Goal: Task Accomplishment & Management: Manage account settings

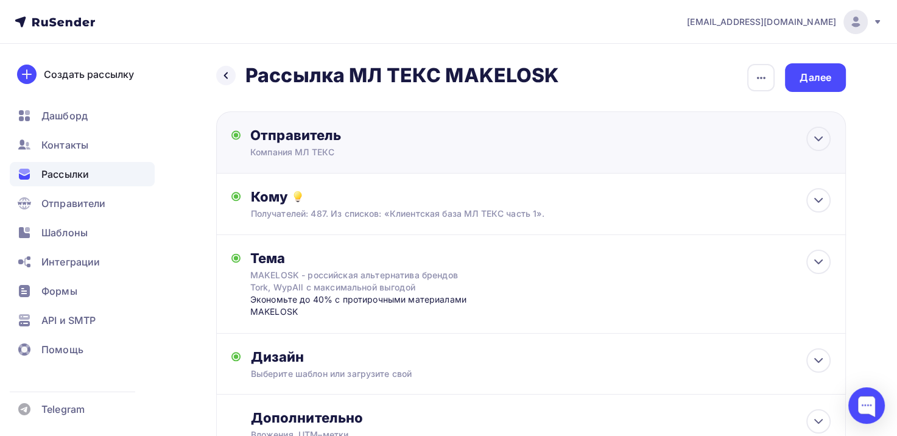
click at [772, 155] on div "Отправитель Компания МЛ ТЕКС Email * [EMAIL_ADDRESS][DOMAIN_NAME] [EMAIL_ADDRES…" at bounding box center [531, 142] width 630 height 62
type input "Компания МЛ ТЕКС"
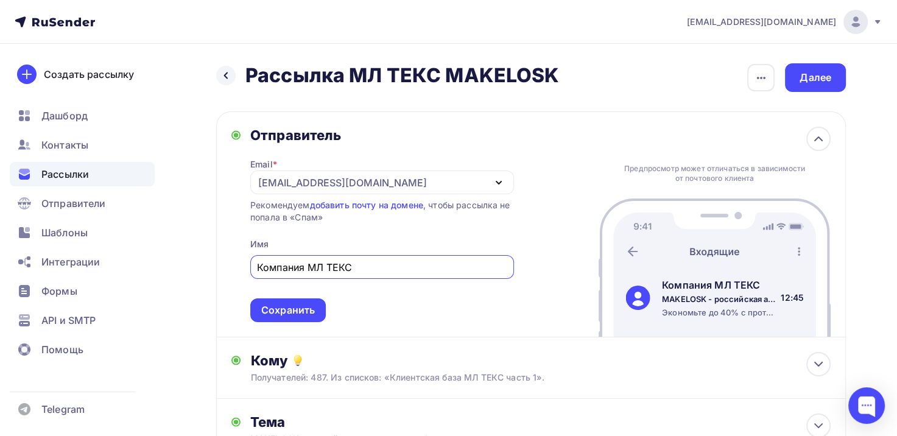
click at [770, 134] on div "Предпросмотр может отличаться в зависимости от почтового клиента Компания МЛ ТЕ…" at bounding box center [715, 224] width 232 height 225
click at [807, 147] on div "Предпросмотр может отличаться в зависимости от почтового клиента Компания МЛ ТЕ…" at bounding box center [715, 224] width 232 height 225
click at [814, 139] on icon at bounding box center [818, 139] width 15 height 15
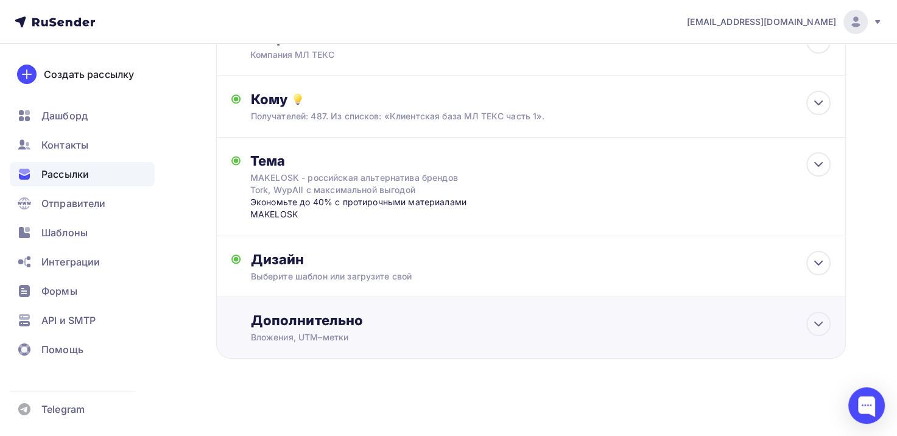
click at [758, 329] on div "Дополнительно Вложения, UTM–метки Вложения Добавить файл Максимальный суммарный…" at bounding box center [540, 328] width 581 height 32
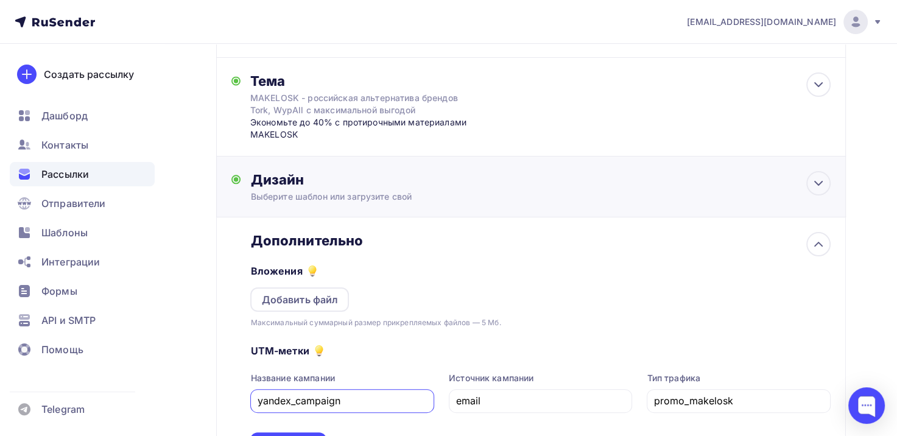
scroll to position [219, 0]
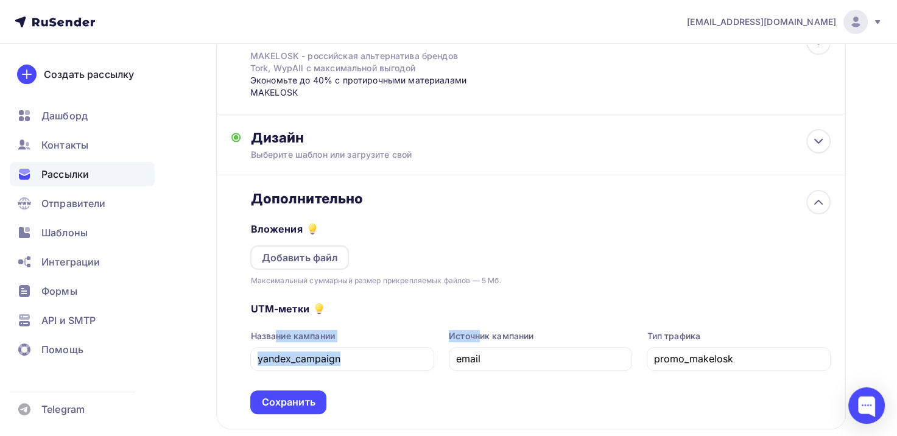
drag, startPoint x: 320, startPoint y: 305, endPoint x: 457, endPoint y: 305, distance: 136.4
click at [457, 305] on div "UTM-метки Название кампании yandex_campaign Источник кампании email Тип трафика…" at bounding box center [540, 350] width 581 height 127
click at [415, 284] on div "Максимальный суммарный размер прикрепляемых файлов — 5 Мб." at bounding box center [375, 281] width 250 height 12
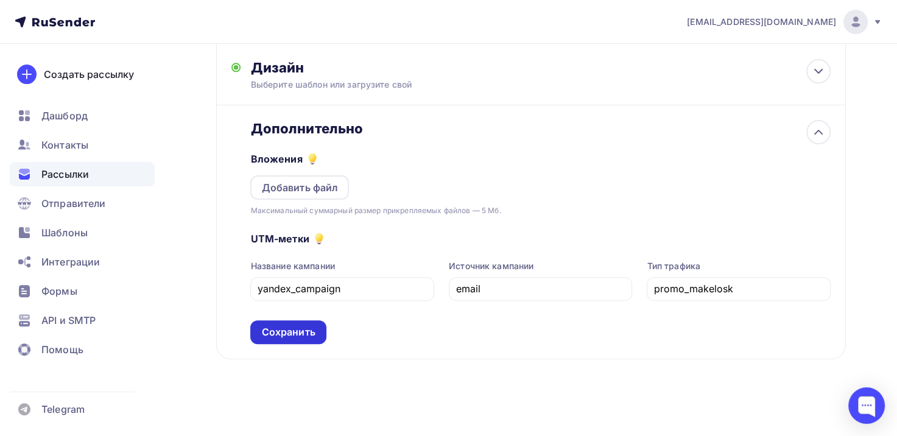
click at [300, 331] on div "Сохранить" at bounding box center [288, 332] width 54 height 14
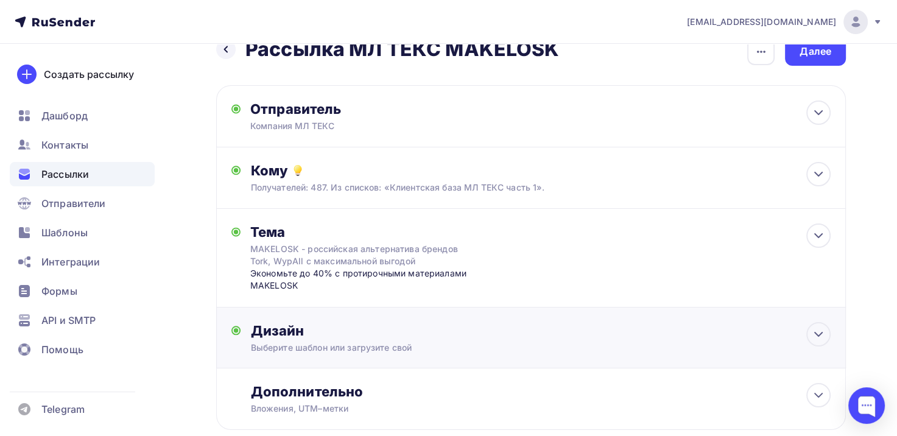
scroll to position [0, 0]
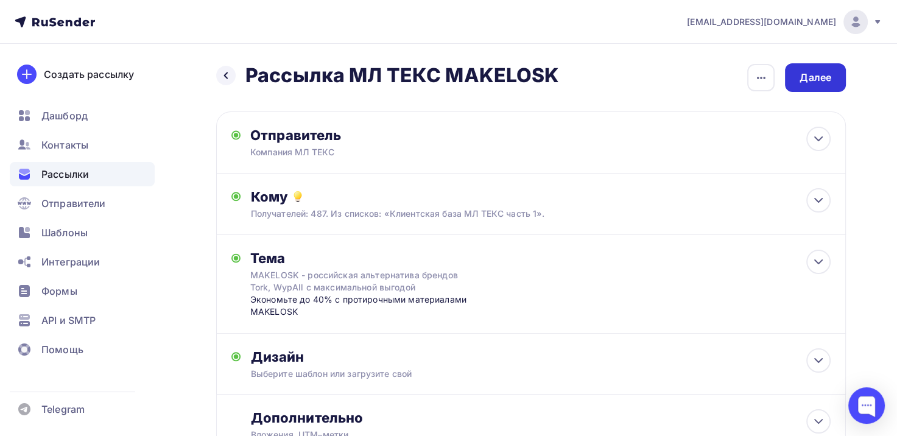
click at [814, 81] on div "Далее" at bounding box center [816, 78] width 32 height 14
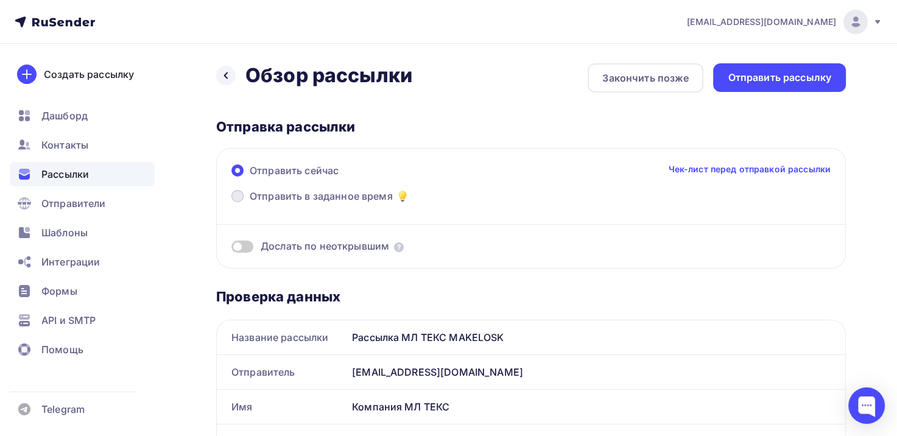
click at [239, 197] on span at bounding box center [237, 196] width 12 height 12
click at [250, 203] on input "Отправить в заданное время" at bounding box center [250, 203] width 0 height 0
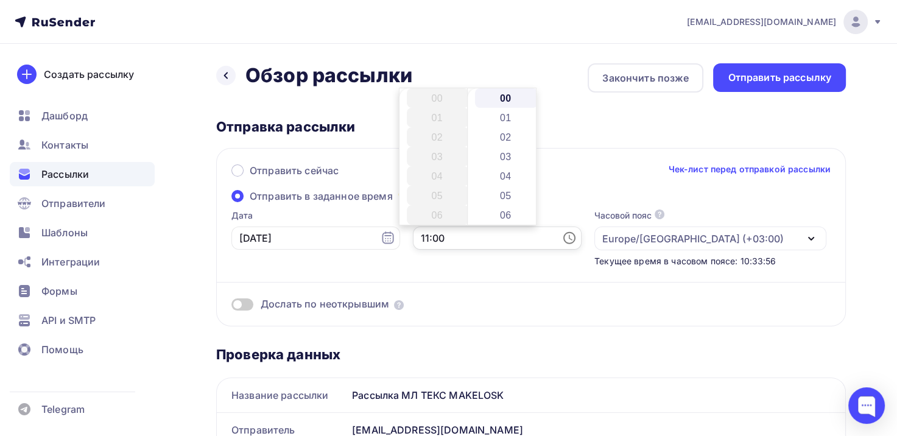
click at [431, 236] on input "11:00" at bounding box center [497, 238] width 169 height 23
click at [441, 121] on li "12" at bounding box center [438, 117] width 63 height 19
type input "12:00"
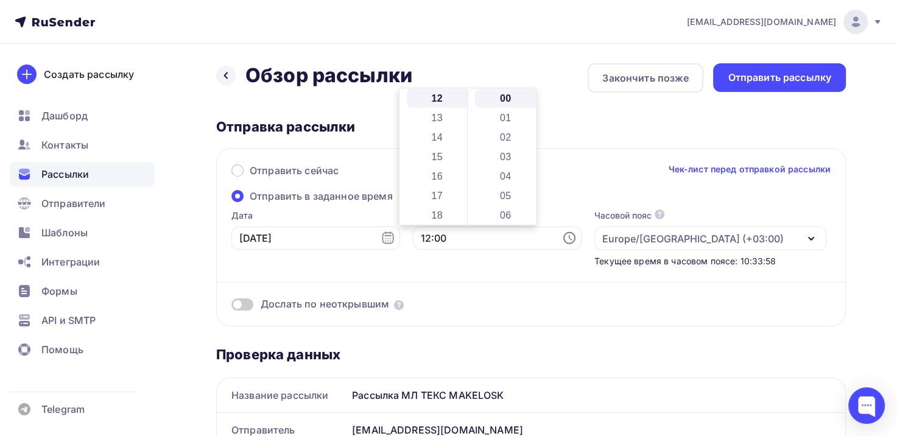
click at [687, 273] on div "Дослать по неоткрывшим" at bounding box center [530, 289] width 599 height 44
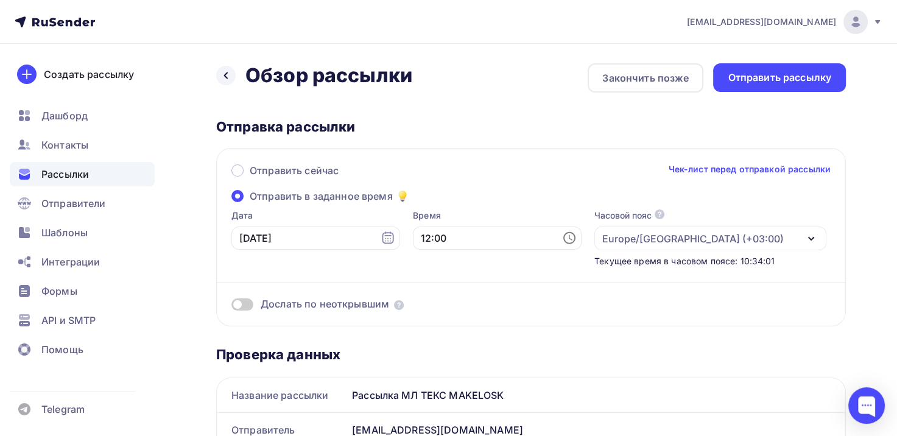
click at [727, 241] on div "Europe/[GEOGRAPHIC_DATA] (+03:00)" at bounding box center [711, 239] width 232 height 24
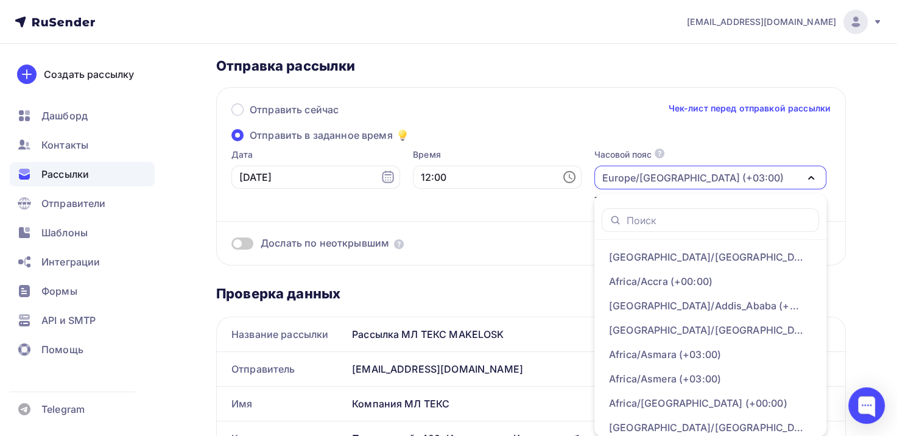
click at [565, 105] on div "Отправить сейчас Чек-лист перед отправкой рассылки" at bounding box center [530, 115] width 599 height 26
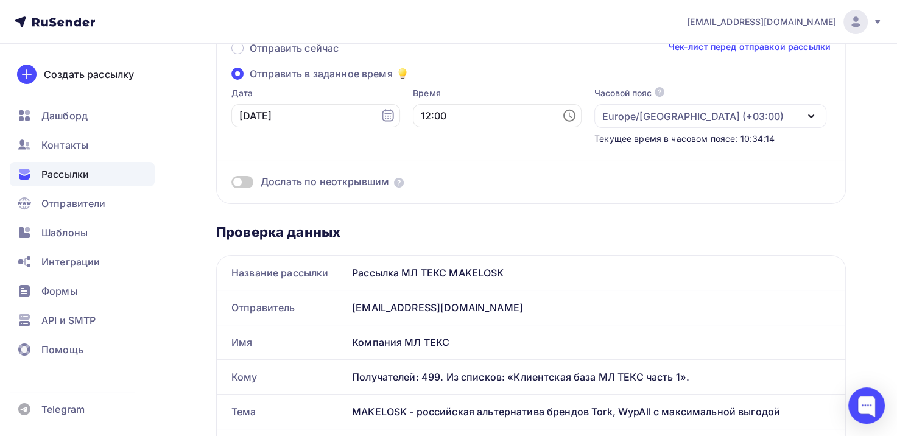
scroll to position [0, 0]
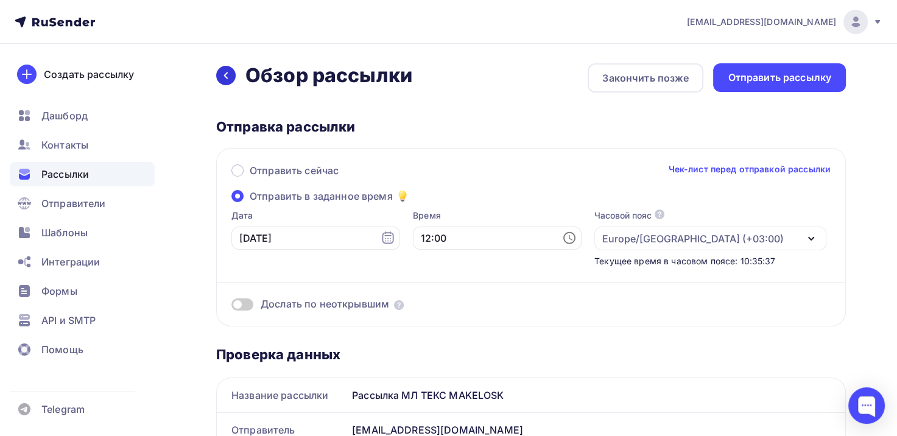
click at [230, 78] on icon at bounding box center [226, 76] width 10 height 10
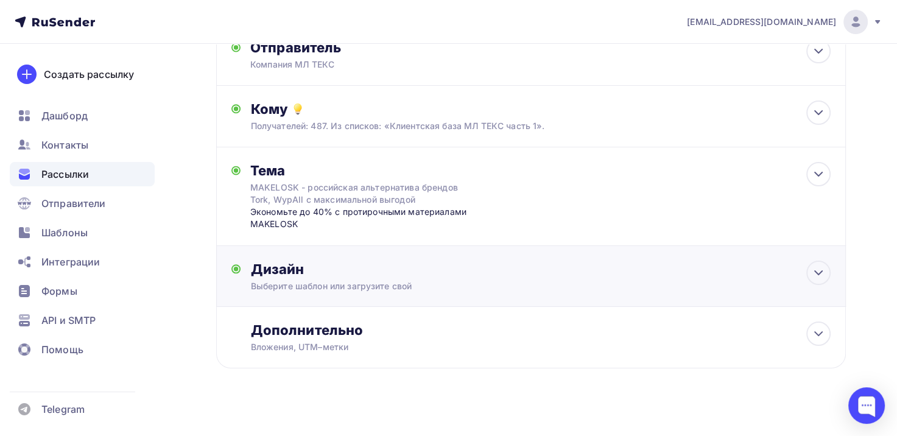
scroll to position [97, 0]
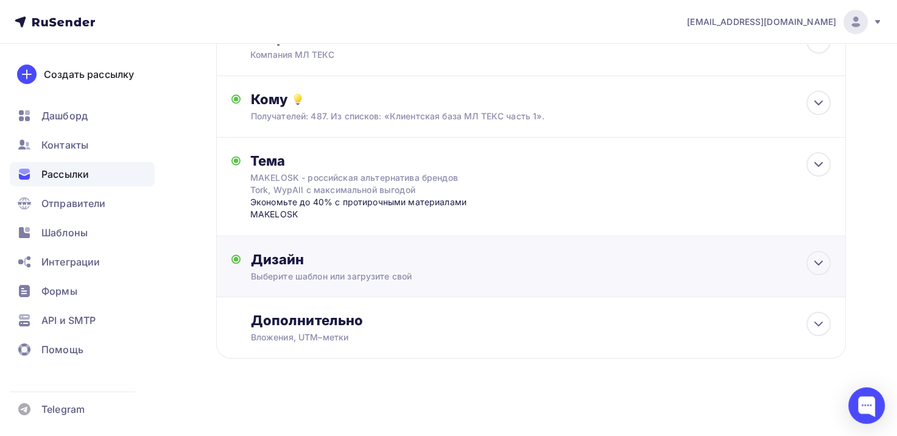
click at [480, 278] on div "Выберите шаблон или загрузите свой" at bounding box center [511, 276] width 522 height 12
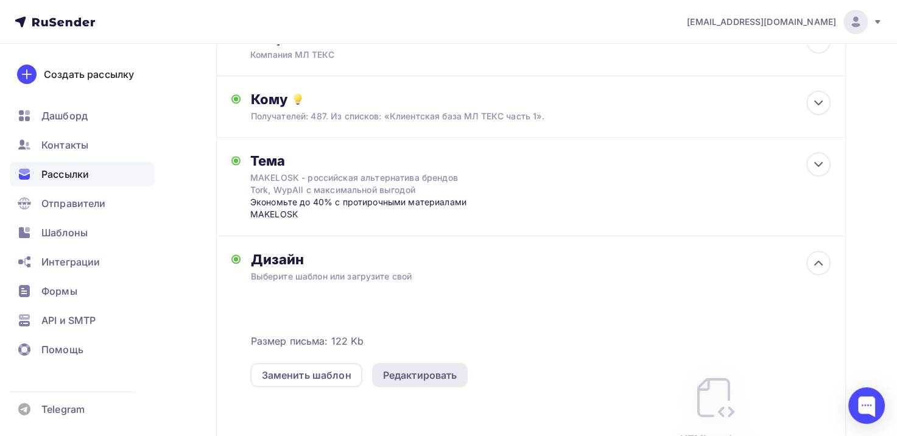
click at [396, 378] on div "Редактировать" at bounding box center [420, 375] width 74 height 15
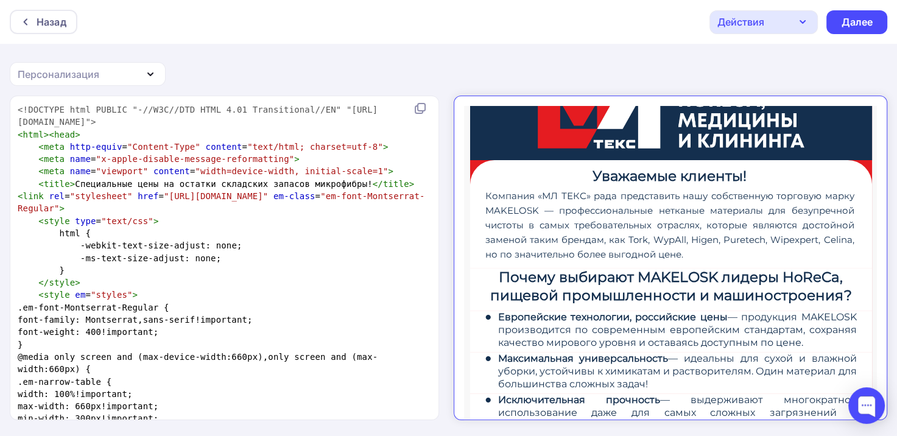
scroll to position [49, 0]
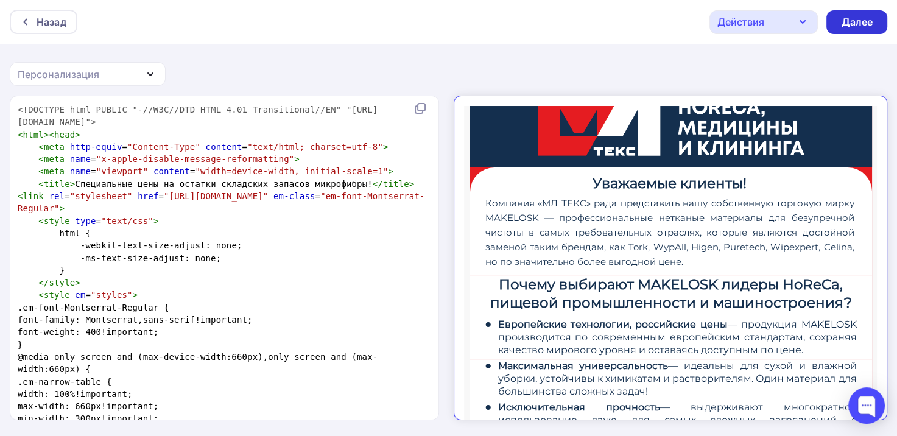
click at [829, 25] on div "Далее" at bounding box center [857, 22] width 61 height 24
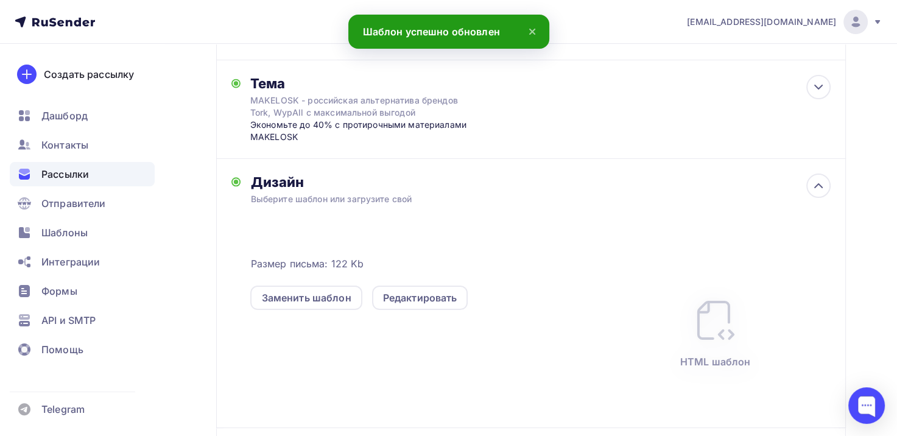
scroll to position [183, 0]
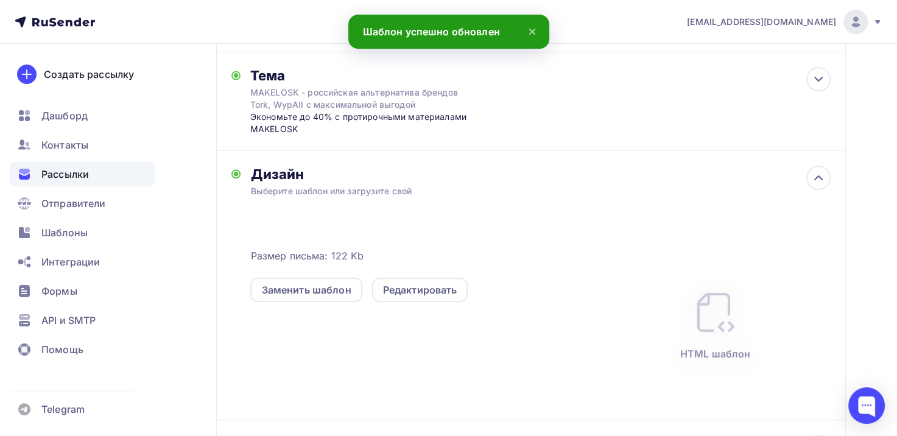
click at [831, 186] on div "Дизайн Выберите шаблон или загрузите свой Размер письма: 122 Kb Заменить шаблон…" at bounding box center [531, 285] width 630 height 269
click at [827, 178] on div at bounding box center [819, 178] width 24 height 24
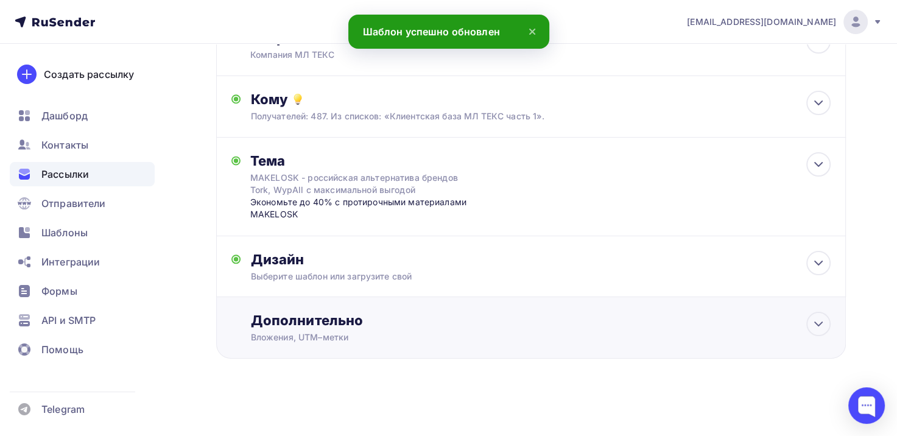
click at [831, 317] on div "Дополнительно Вложения, UTM–метки Вложения Добавить файл Максимальный суммарный…" at bounding box center [531, 328] width 630 height 62
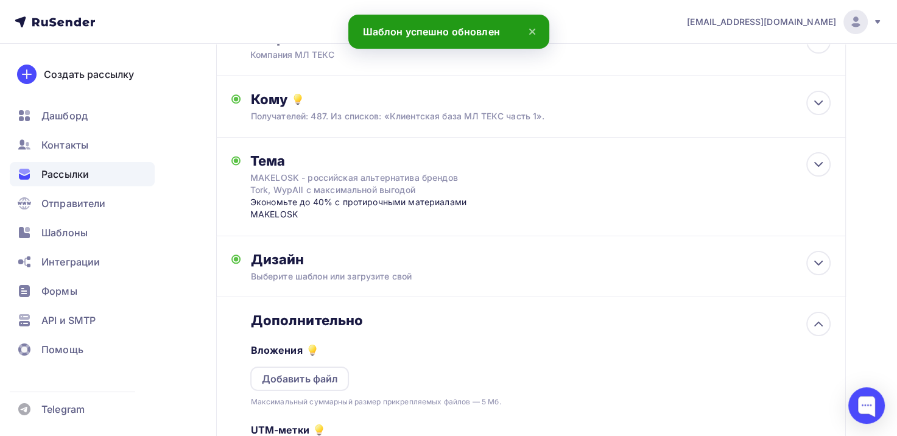
scroll to position [0, 0]
click at [827, 312] on div "Дополнительно" at bounding box center [540, 320] width 581 height 17
click at [821, 319] on icon at bounding box center [818, 324] width 15 height 15
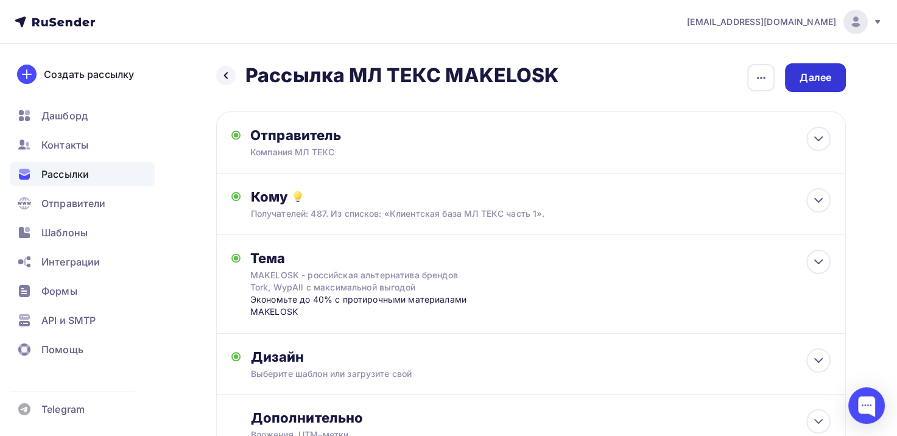
click at [806, 89] on div "Далее" at bounding box center [815, 77] width 61 height 29
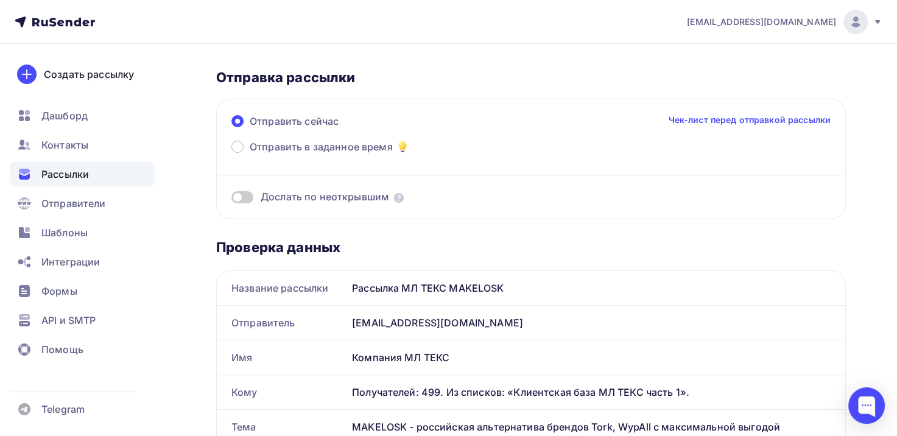
scroll to position [30, 0]
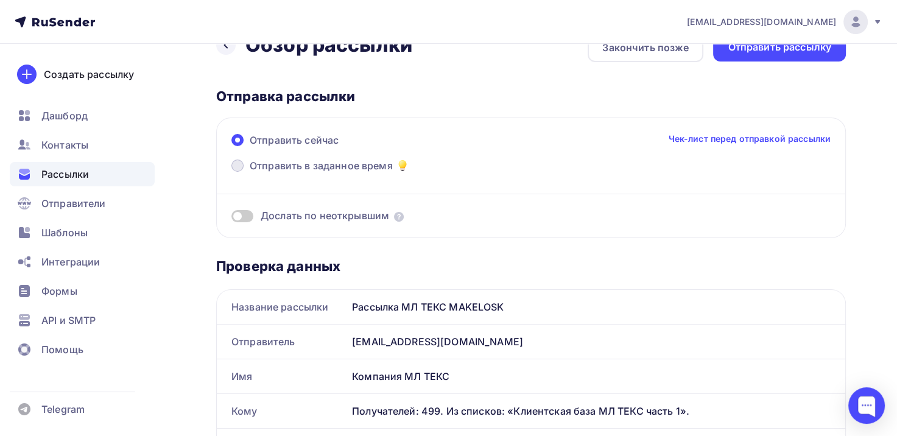
click at [242, 164] on span at bounding box center [237, 166] width 12 height 12
click at [250, 173] on input "Отправить в заданное время" at bounding box center [250, 173] width 0 height 0
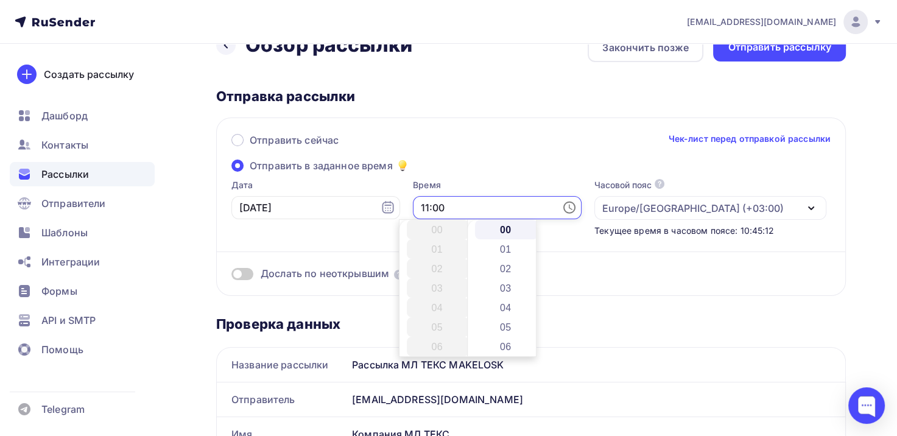
scroll to position [214, 0]
drag, startPoint x: 426, startPoint y: 207, endPoint x: 378, endPoint y: 207, distance: 48.1
click at [378, 207] on div "Дата [DATE] 11:00 Часовой пояс По умолчанию используется часовой пояс из настро…" at bounding box center [525, 208] width 604 height 58
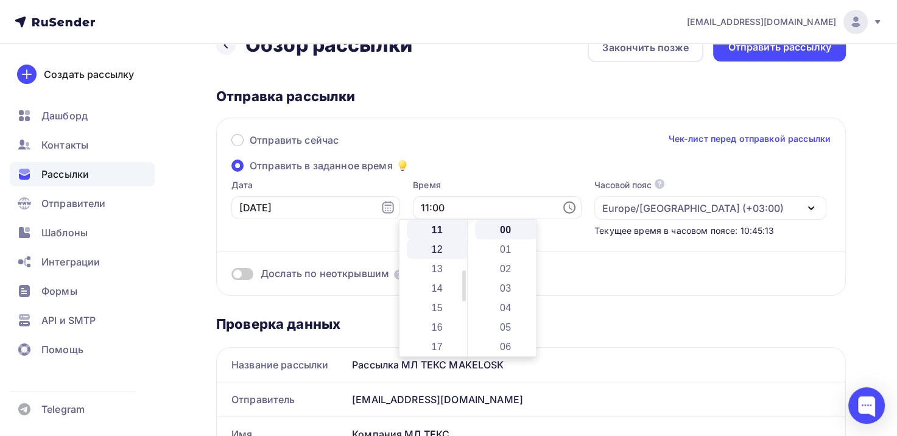
click at [438, 252] on li "12" at bounding box center [438, 248] width 63 height 19
type input "12:00"
click at [492, 128] on div "Отправить сейчас Чек-лист перед отправкой рассылки Отправить в заданное время Д…" at bounding box center [531, 207] width 630 height 178
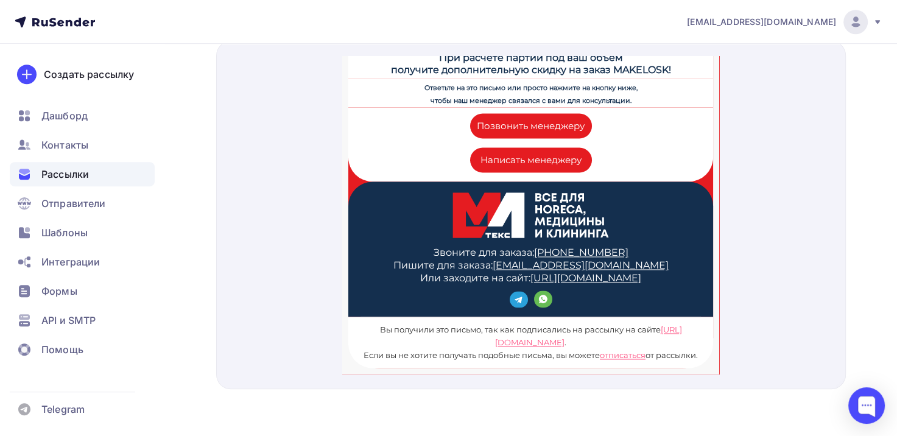
scroll to position [1792, 0]
click at [537, 101] on link "Позвонить менеджеру" at bounding box center [531, 111] width 122 height 25
click at [528, 133] on link "Написать менеджеру" at bounding box center [531, 145] width 122 height 25
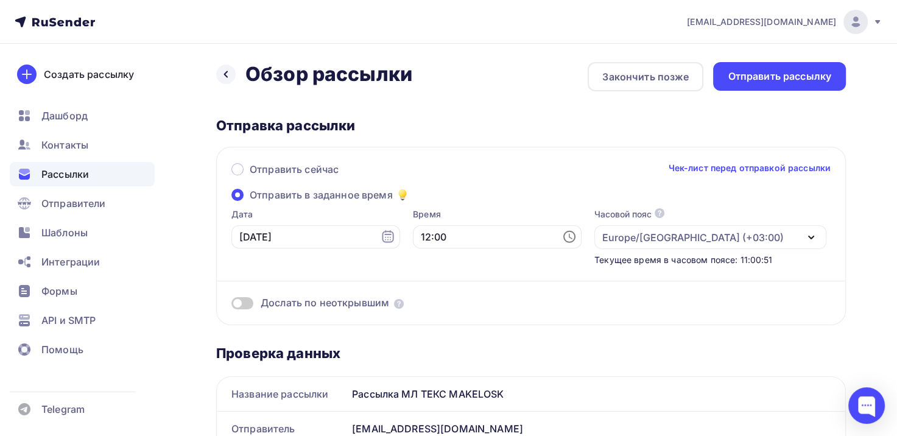
scroll to position [0, 0]
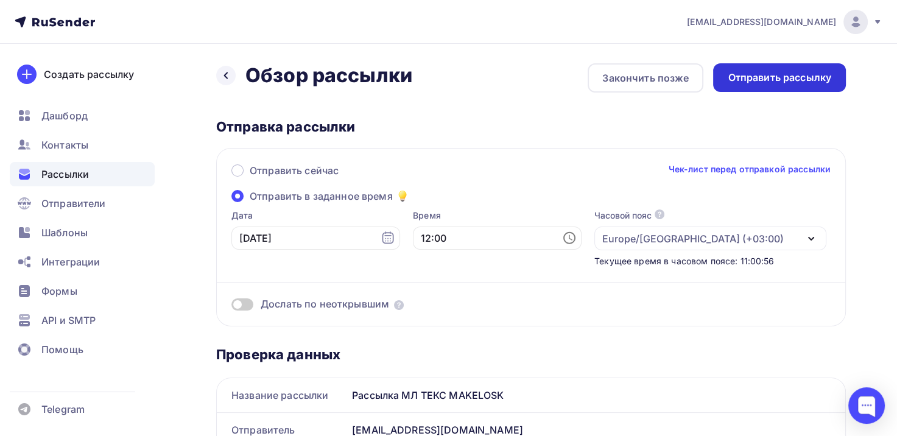
click at [736, 80] on div "Отправить рассылку" at bounding box center [780, 78] width 104 height 14
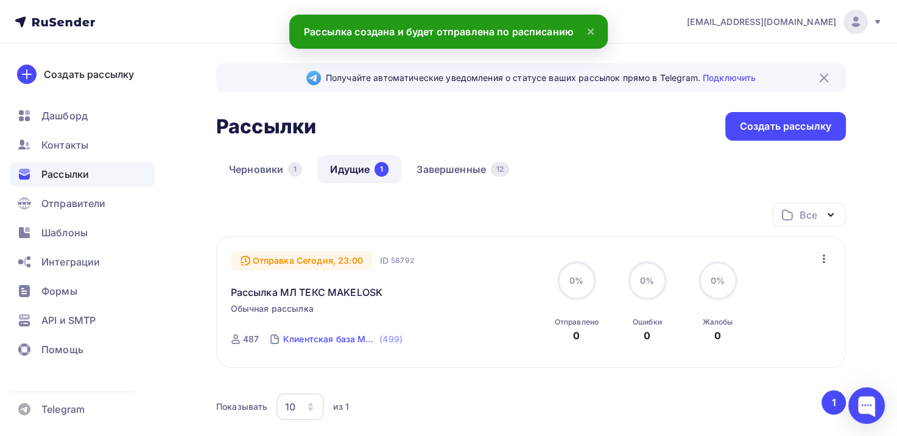
click at [345, 334] on div "Клиентская база МЛ ТЕКС часть 1" at bounding box center [330, 339] width 94 height 12
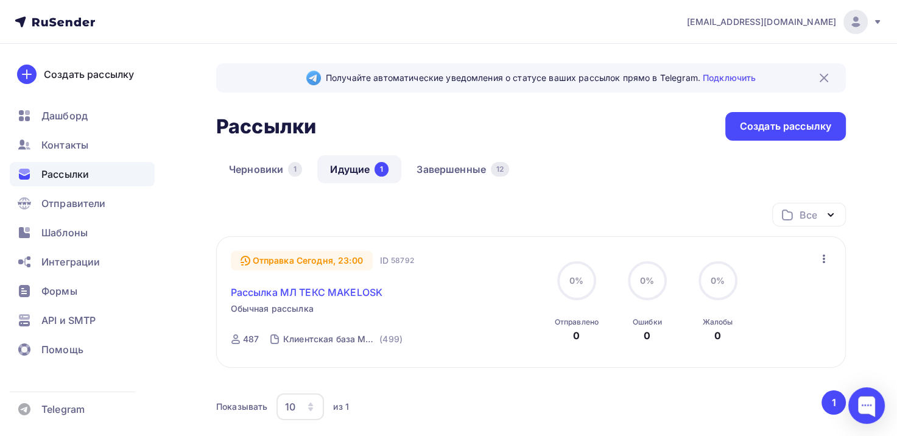
click at [341, 296] on link "Рассылка МЛ ТЕКС MAKELOSK" at bounding box center [307, 292] width 152 height 15
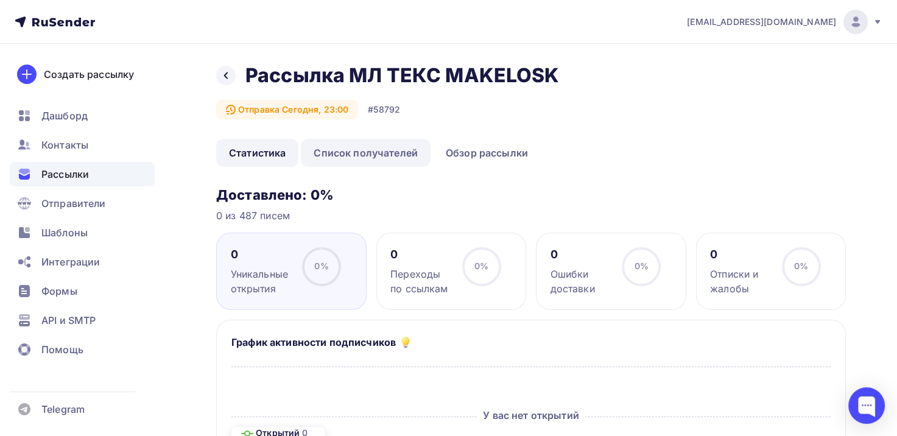
click at [388, 161] on link "Список получателей" at bounding box center [366, 153] width 130 height 28
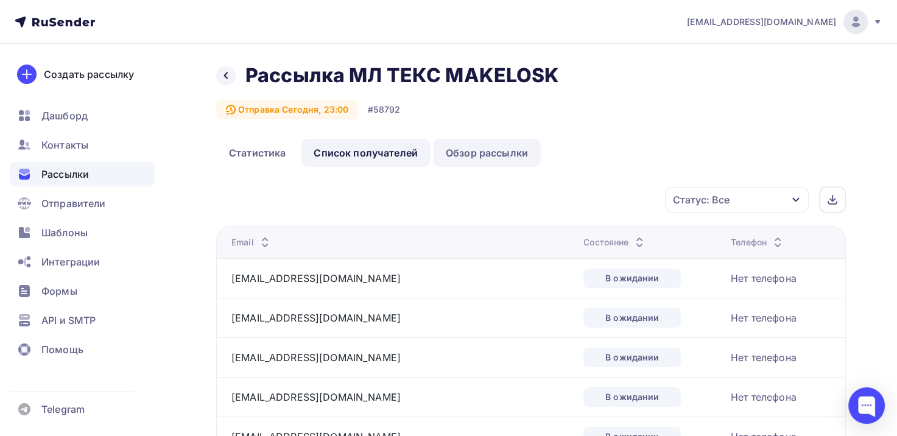
click at [477, 155] on link "Обзор рассылки" at bounding box center [487, 153] width 108 height 28
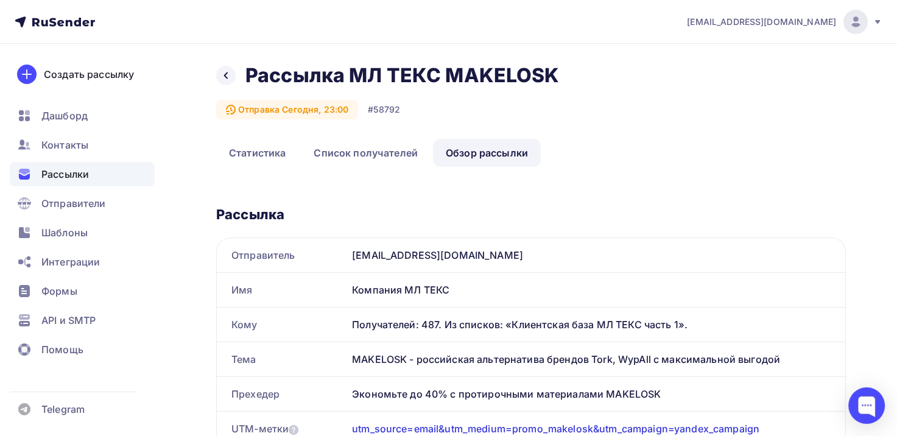
click at [230, 65] on div "Назад Рассылка МЛ ТЕКС MAKELOSK Рассылка МЛ ТЕКС MAKELOSK" at bounding box center [392, 75] width 352 height 24
click at [228, 73] on icon at bounding box center [226, 76] width 10 height 10
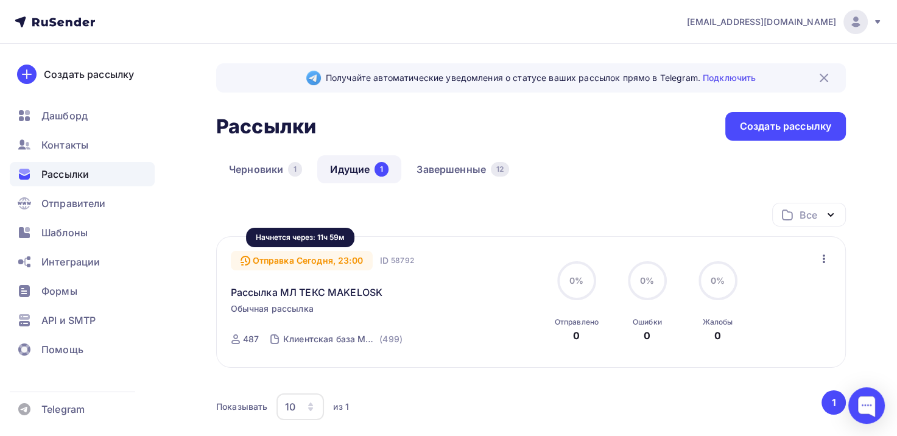
click at [353, 261] on div "Отправка Сегодня, 23:00" at bounding box center [302, 260] width 142 height 19
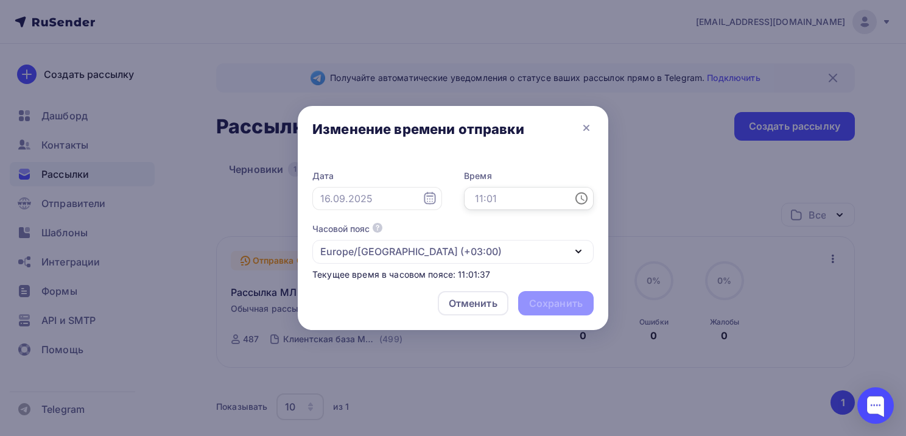
click at [531, 197] on input "text" at bounding box center [529, 198] width 130 height 23
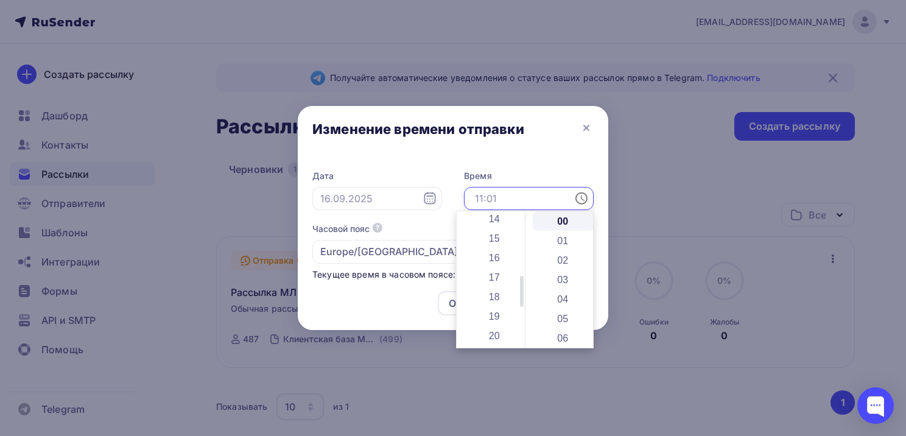
scroll to position [244, 0]
click at [504, 214] on li "12" at bounding box center [495, 211] width 63 height 19
type input "12:00"
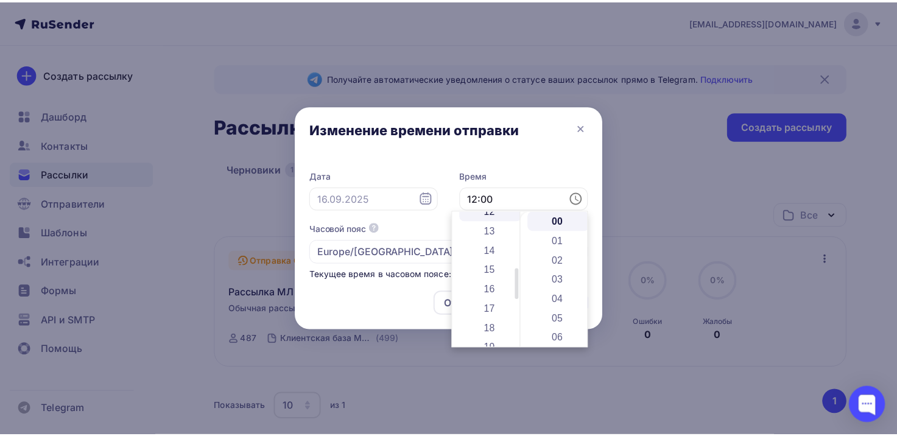
scroll to position [234, 0]
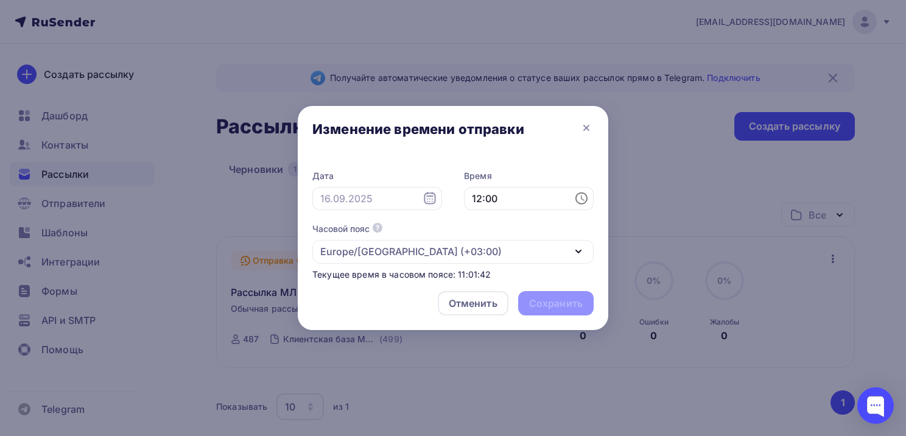
click at [537, 164] on div "Дата Время 12:00 Часовой пояс По умолчанию используется часовой пояс из настрое…" at bounding box center [453, 219] width 311 height 124
click at [585, 134] on icon at bounding box center [586, 128] width 15 height 15
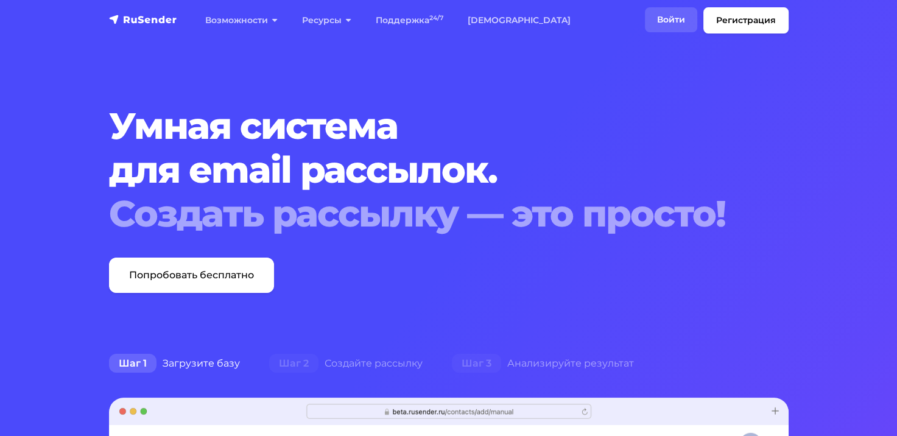
click at [660, 26] on link "Войти" at bounding box center [671, 19] width 52 height 25
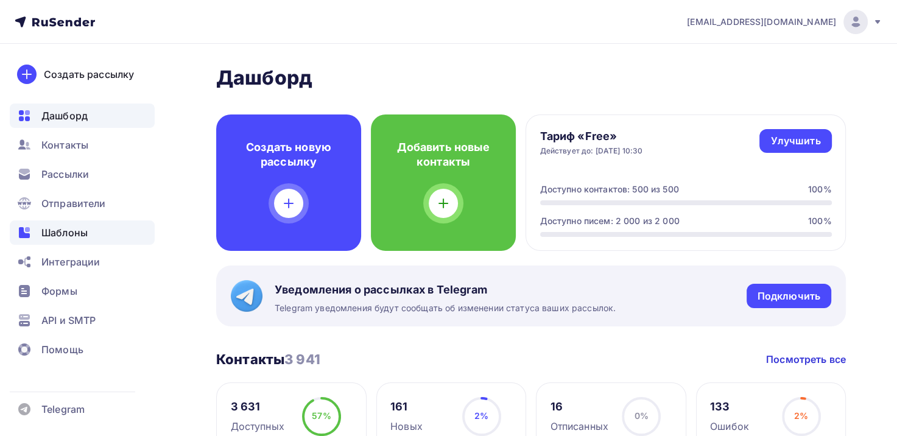
click at [74, 232] on span "Шаблоны" at bounding box center [64, 232] width 46 height 15
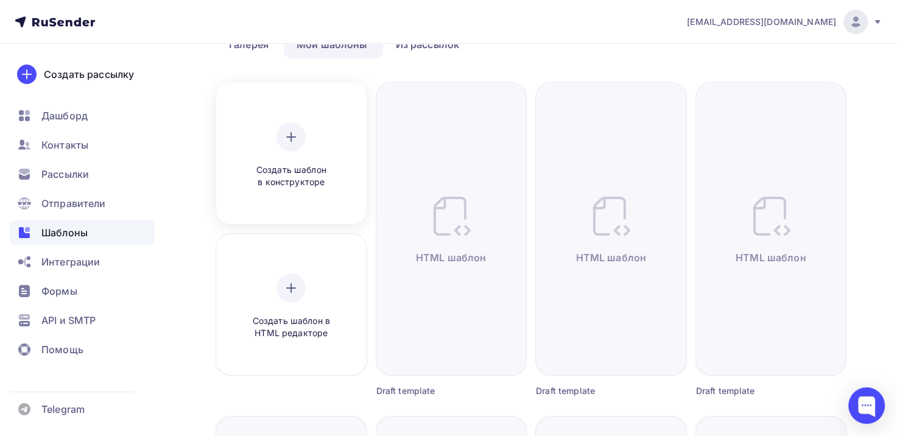
scroll to position [61, 0]
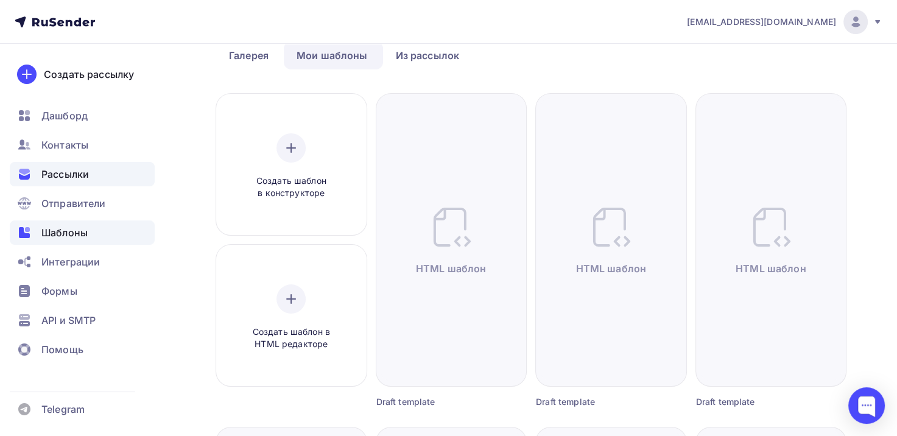
click at [88, 182] on div "Рассылки" at bounding box center [82, 174] width 145 height 24
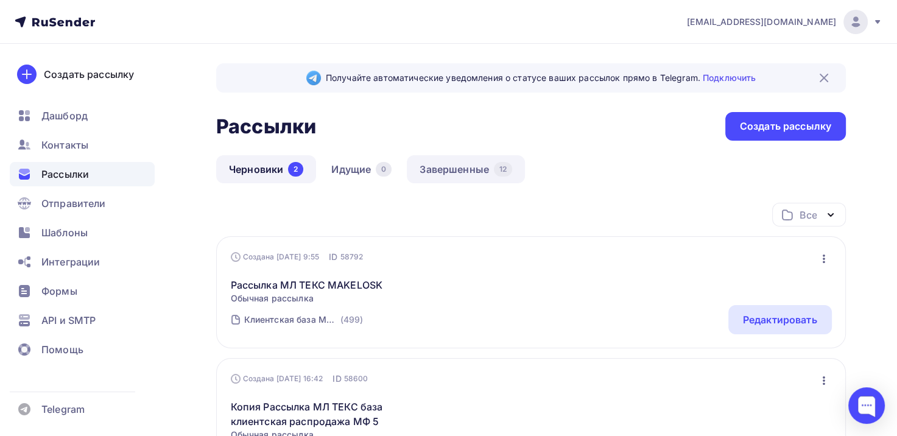
click at [419, 170] on link "Завершенные 12" at bounding box center [466, 169] width 118 height 28
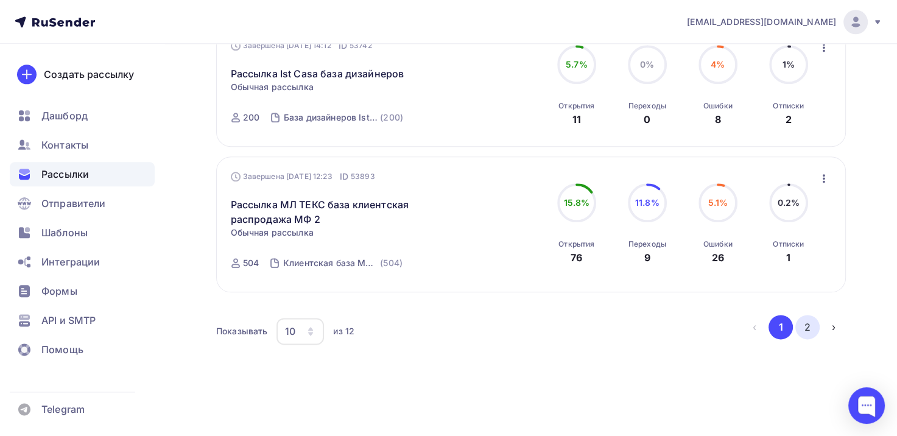
click at [809, 321] on button "2" at bounding box center [808, 327] width 24 height 24
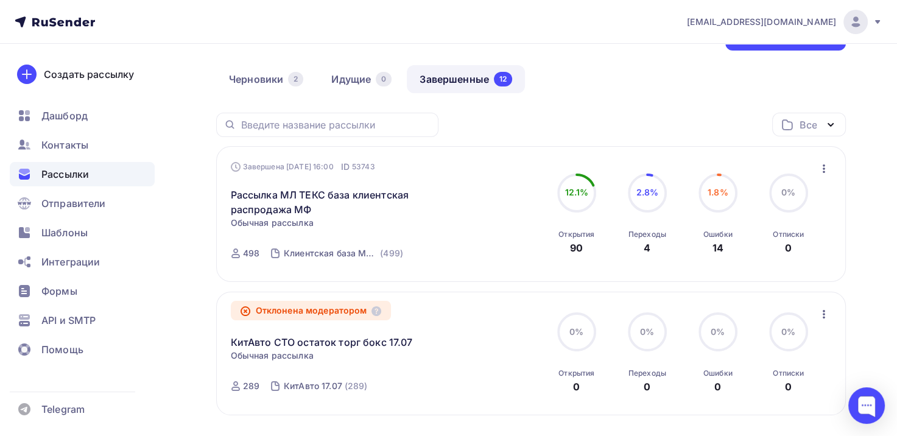
scroll to position [89, 0]
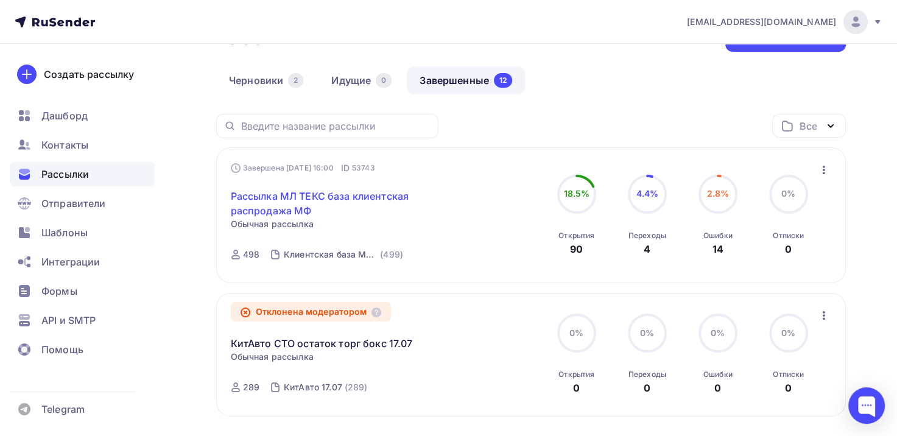
click at [371, 203] on link "Рассылка МЛ ТЕКС база клиентская распродажа МФ" at bounding box center [335, 203] width 209 height 29
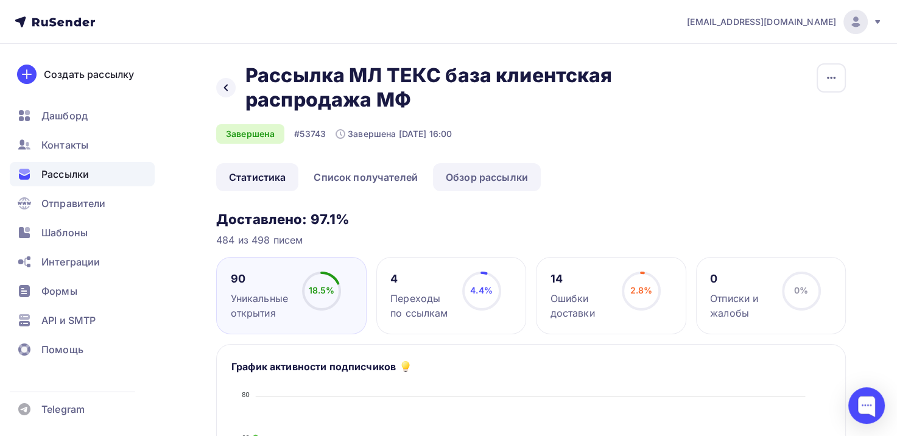
click at [508, 172] on link "Обзор рассылки" at bounding box center [487, 177] width 108 height 28
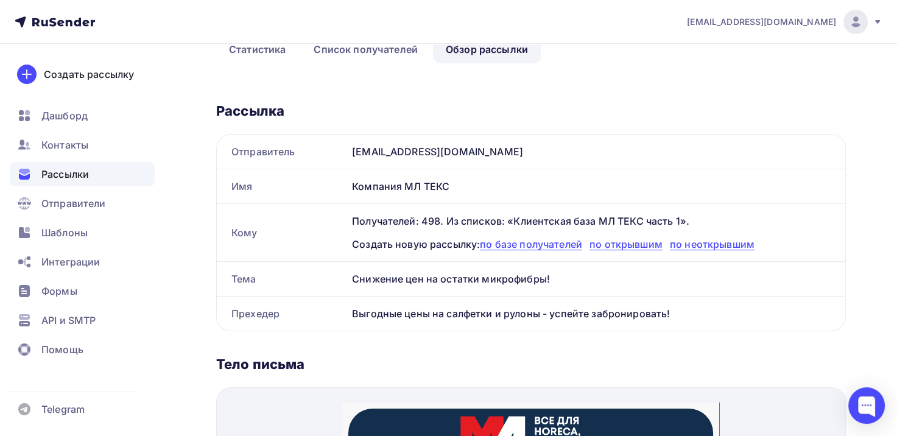
scroll to position [122, 0]
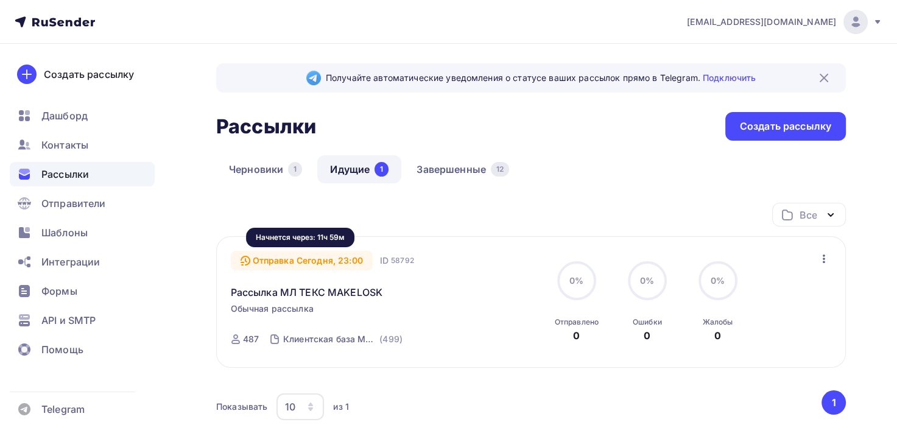
click at [351, 263] on div "Отправка Сегодня, 23:00" at bounding box center [302, 260] width 142 height 19
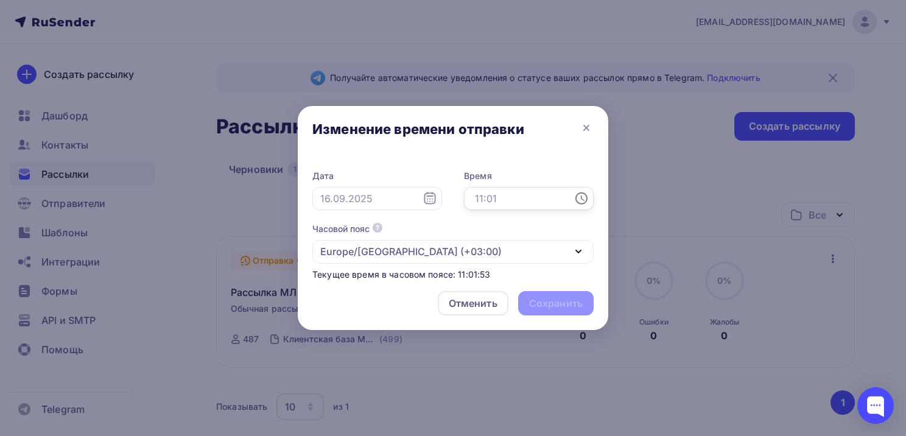
click at [505, 203] on input "text" at bounding box center [529, 198] width 130 height 23
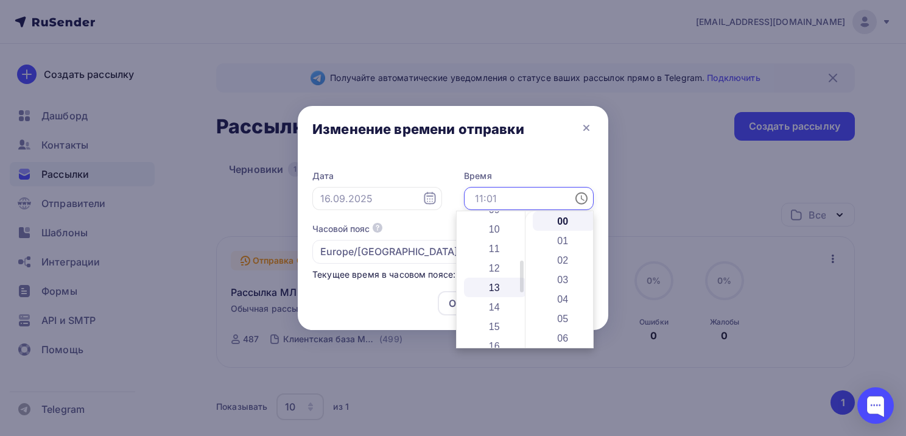
scroll to position [183, 0]
click at [496, 271] on li "12" at bounding box center [495, 272] width 63 height 19
type input "12:00"
click at [529, 155] on div "Изменение времени отправки" at bounding box center [453, 131] width 311 height 51
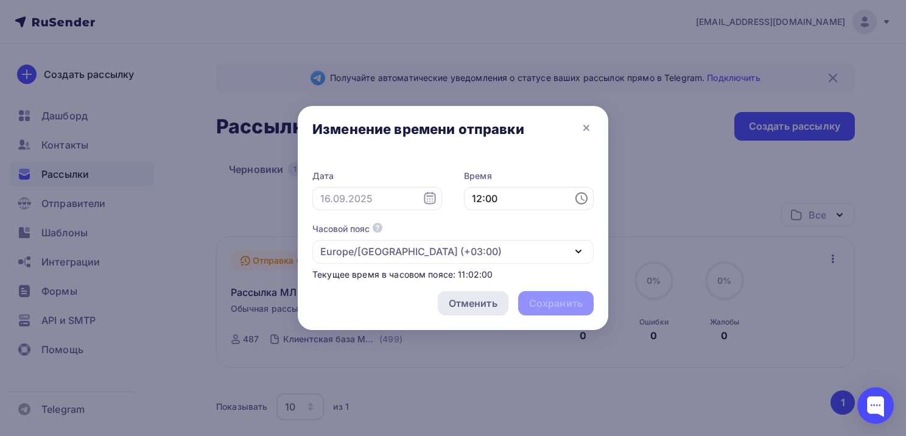
click at [490, 302] on div "Отменить" at bounding box center [473, 303] width 49 height 15
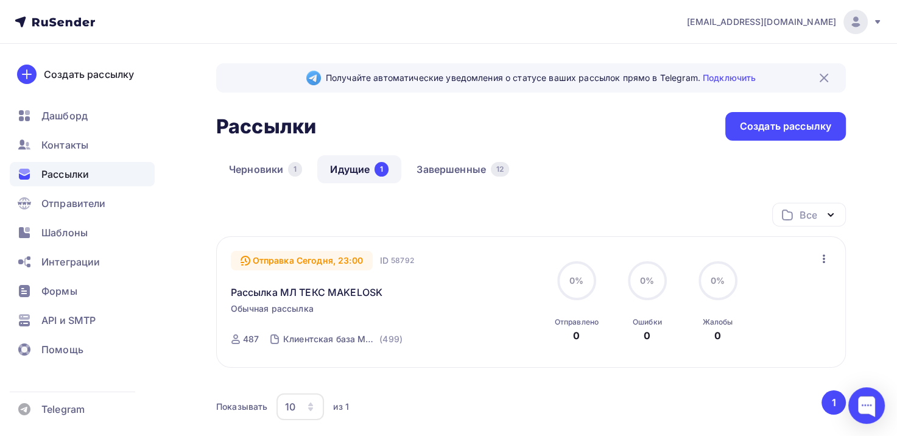
click at [828, 261] on icon "button" at bounding box center [824, 259] width 15 height 15
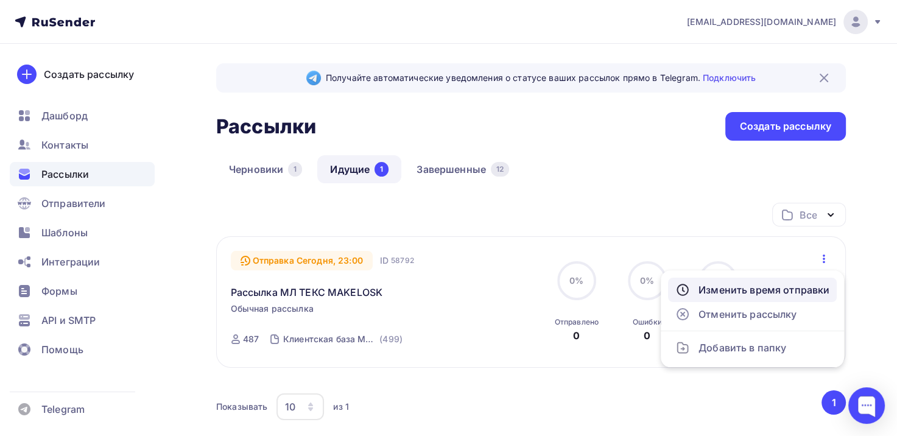
click at [780, 296] on div "Изменить время отправки" at bounding box center [753, 290] width 154 height 15
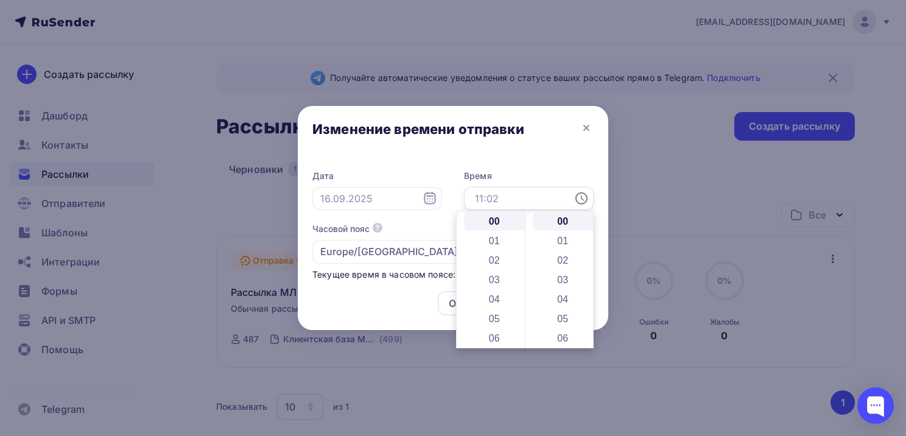
click at [506, 202] on input "text" at bounding box center [529, 198] width 130 height 23
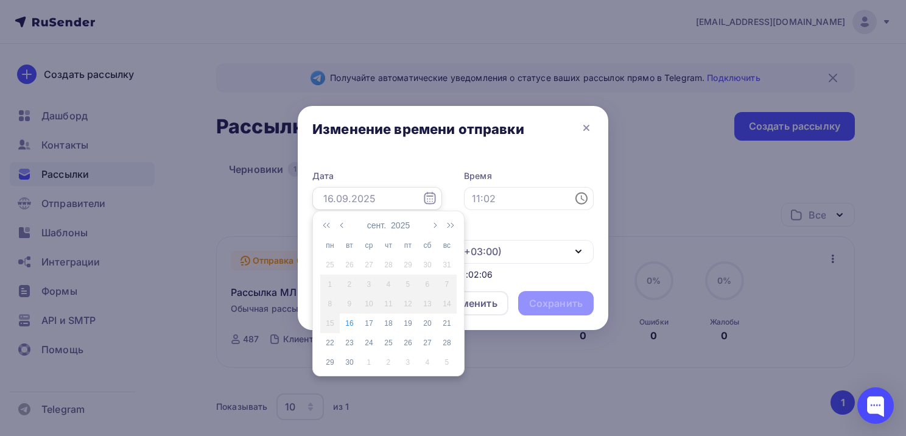
click at [387, 196] on input "text" at bounding box center [377, 198] width 130 height 23
click at [348, 324] on div "16" at bounding box center [349, 323] width 19 height 11
type input "[DATE]"
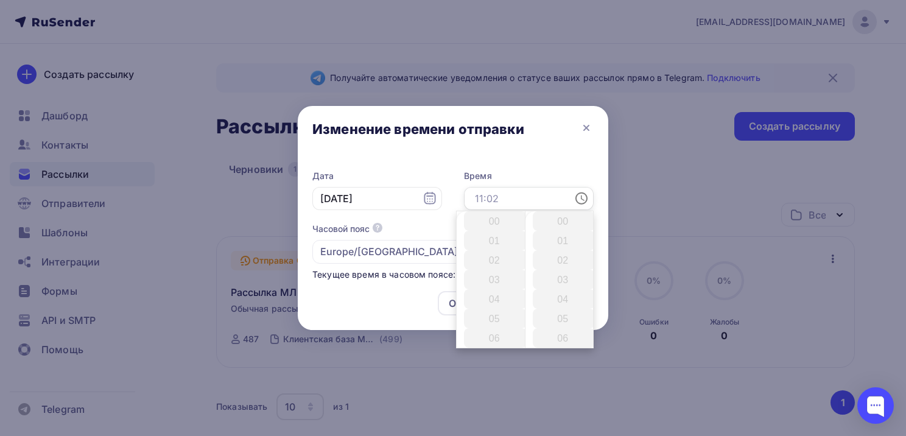
click at [520, 192] on input "text" at bounding box center [529, 198] width 130 height 23
click at [497, 277] on li "12" at bounding box center [495, 272] width 63 height 19
type input "12:00"
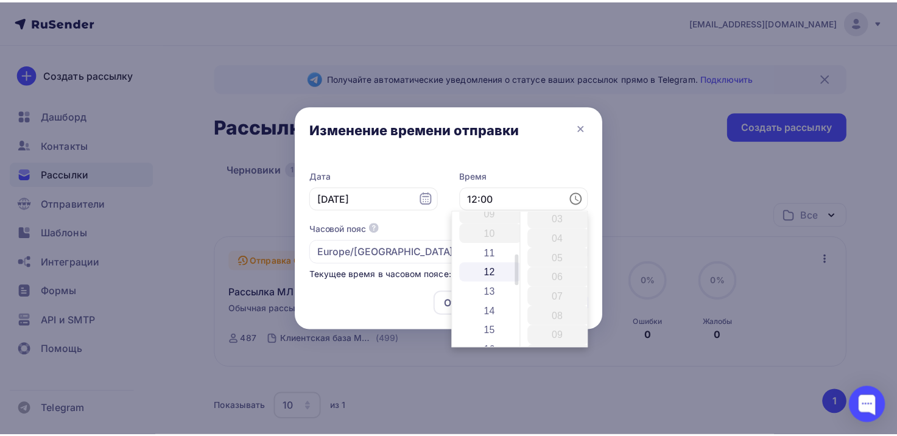
scroll to position [0, 0]
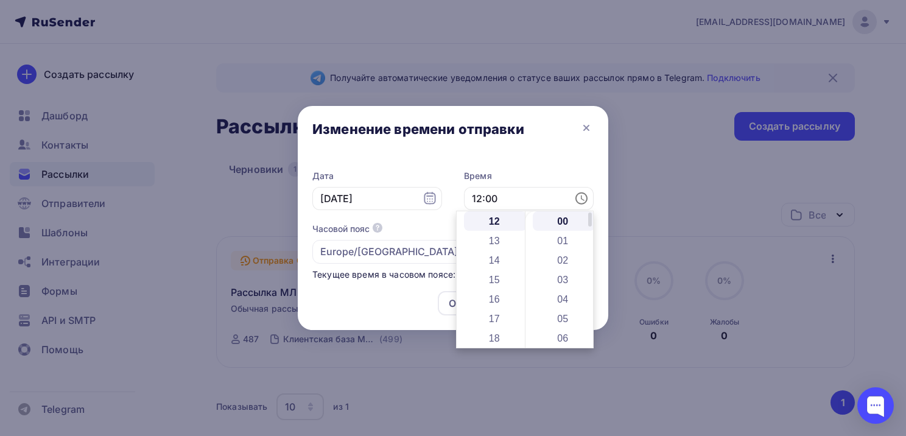
click at [564, 226] on li "00" at bounding box center [564, 220] width 63 height 19
click at [540, 166] on div "Дата 16.09.2025 Время 12:00 Часовой пояс По умолчанию используется часовой пояс…" at bounding box center [453, 219] width 311 height 124
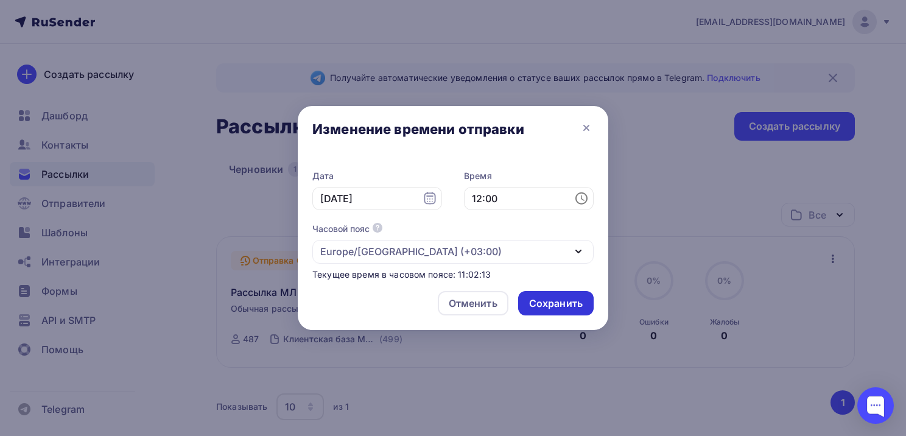
click at [562, 302] on div "Сохранить" at bounding box center [556, 304] width 54 height 14
